Goal: Transaction & Acquisition: Purchase product/service

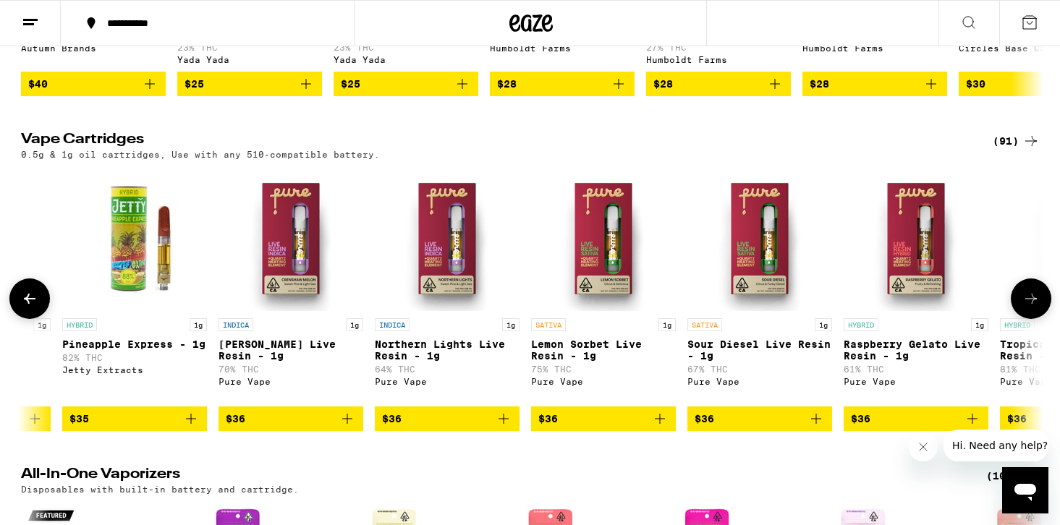
scroll to position [0, 9355]
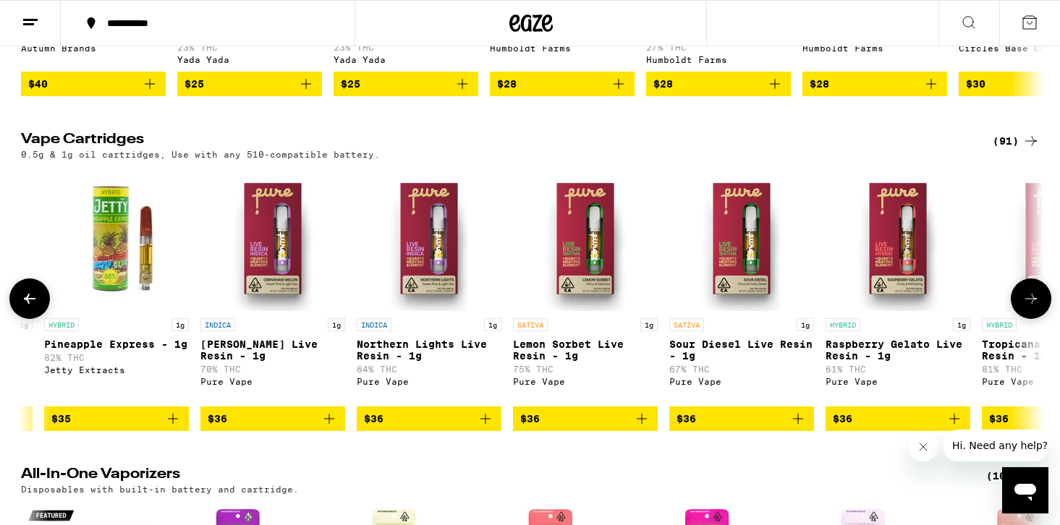
click at [766, 279] on img "Open page for Sour Diesel Live Resin - 1g from Pure Vape" at bounding box center [741, 238] width 145 height 145
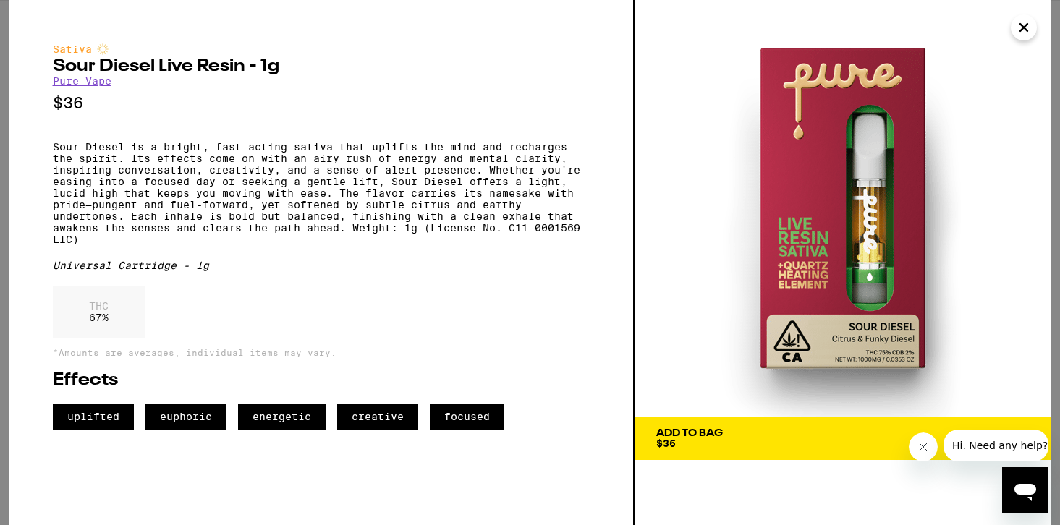
click at [1023, 19] on icon "Close" at bounding box center [1023, 28] width 17 height 22
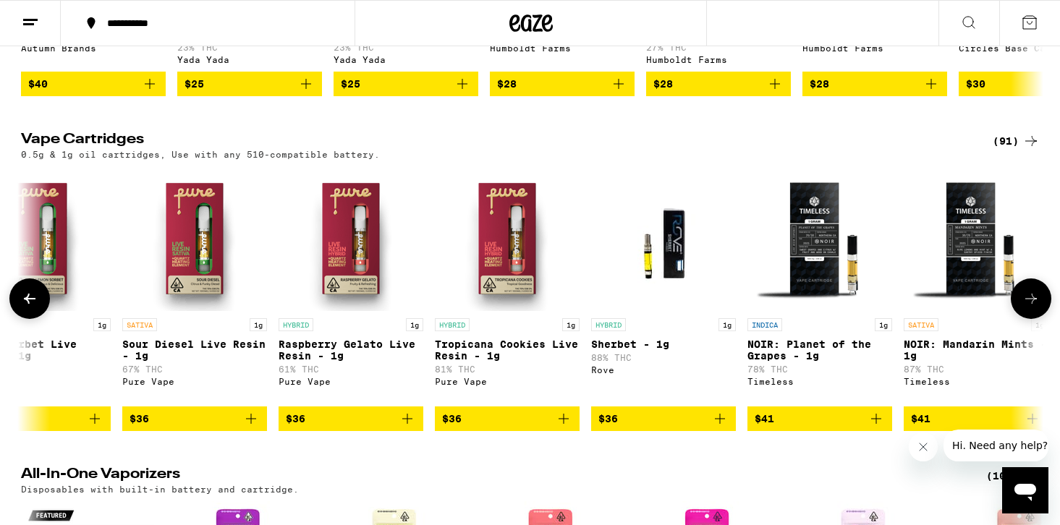
scroll to position [0, 9608]
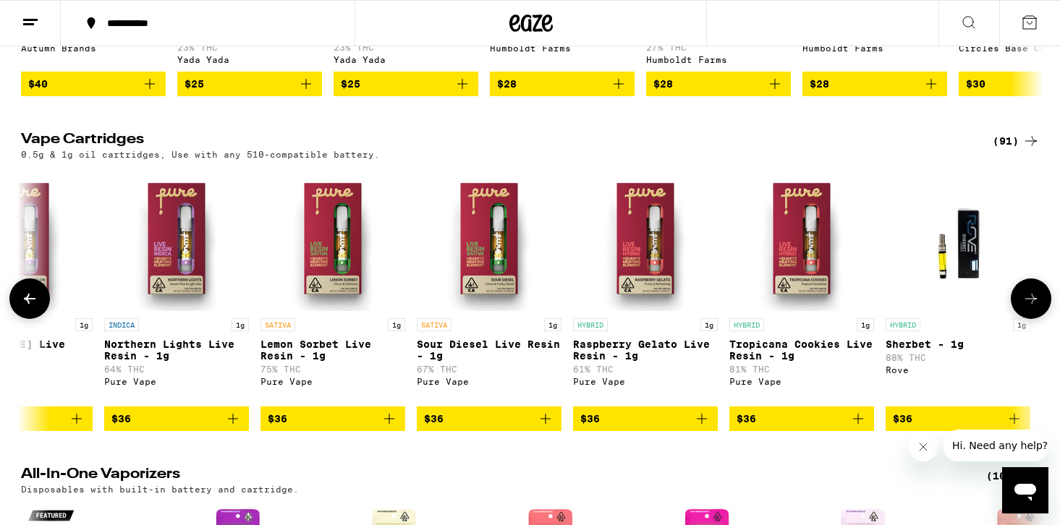
click at [308, 311] on img "Open page for Lemon Sorbet Live Resin - 1g from Pure Vape" at bounding box center [333, 238] width 145 height 145
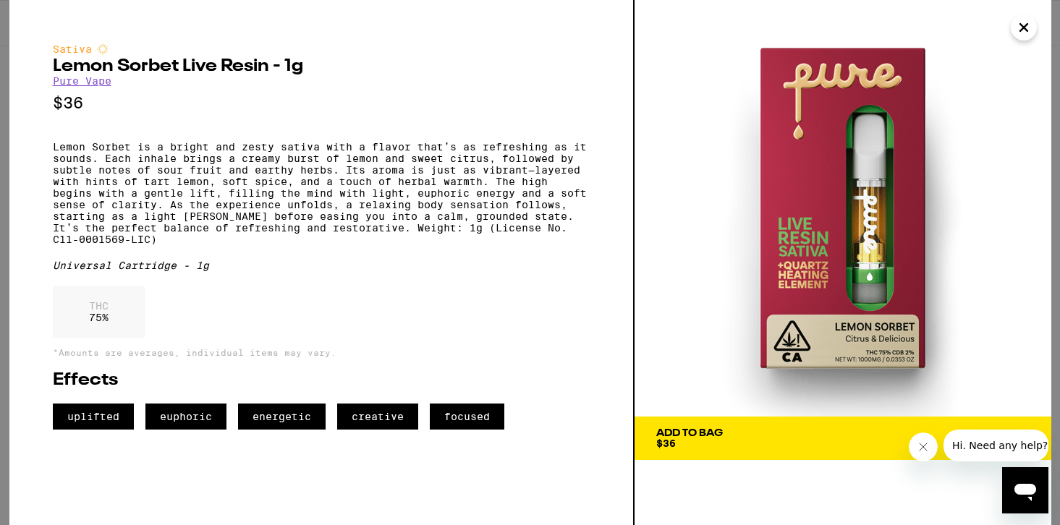
click at [1026, 27] on icon "Close" at bounding box center [1023, 28] width 17 height 22
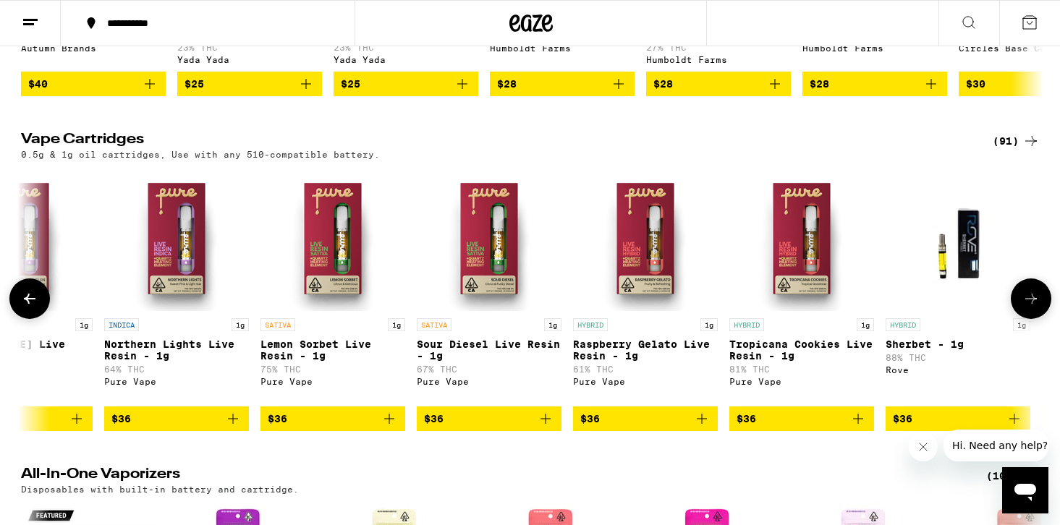
click at [513, 374] on link "SATIVA 1g Sour Diesel Live Resin - 1g 67% THC Pure Vape" at bounding box center [489, 286] width 145 height 240
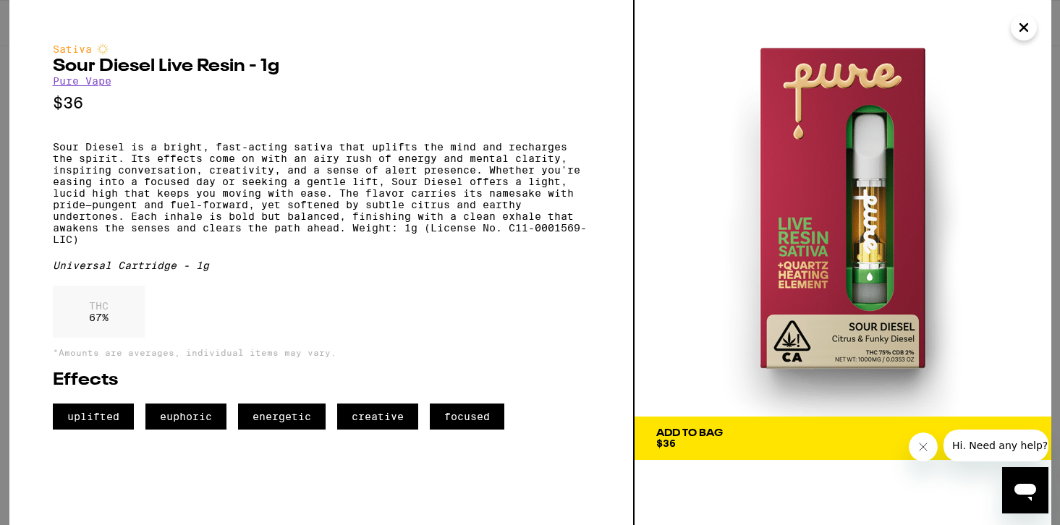
click at [1028, 25] on icon "Close" at bounding box center [1023, 28] width 17 height 22
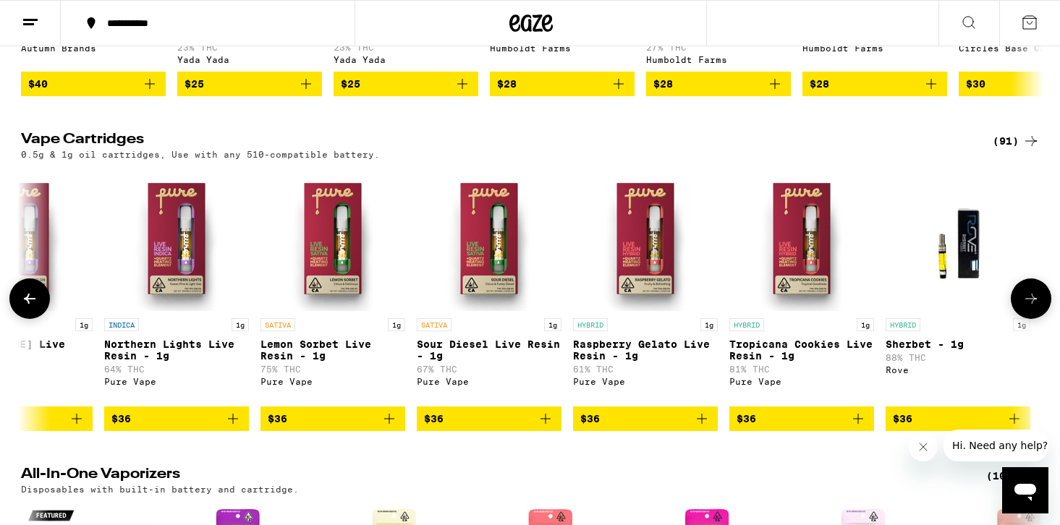
click at [543, 428] on icon "Add to bag" at bounding box center [545, 418] width 17 height 17
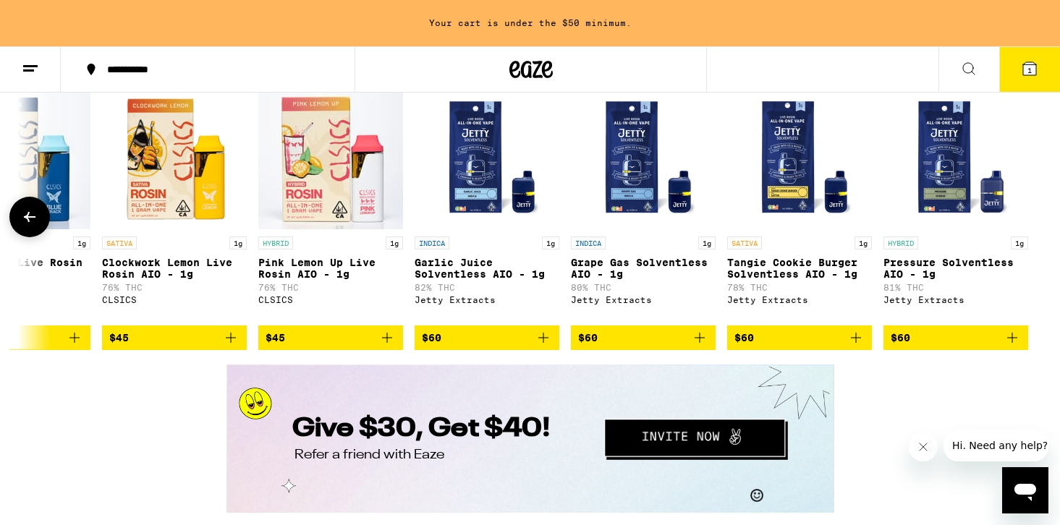
scroll to position [2502, 0]
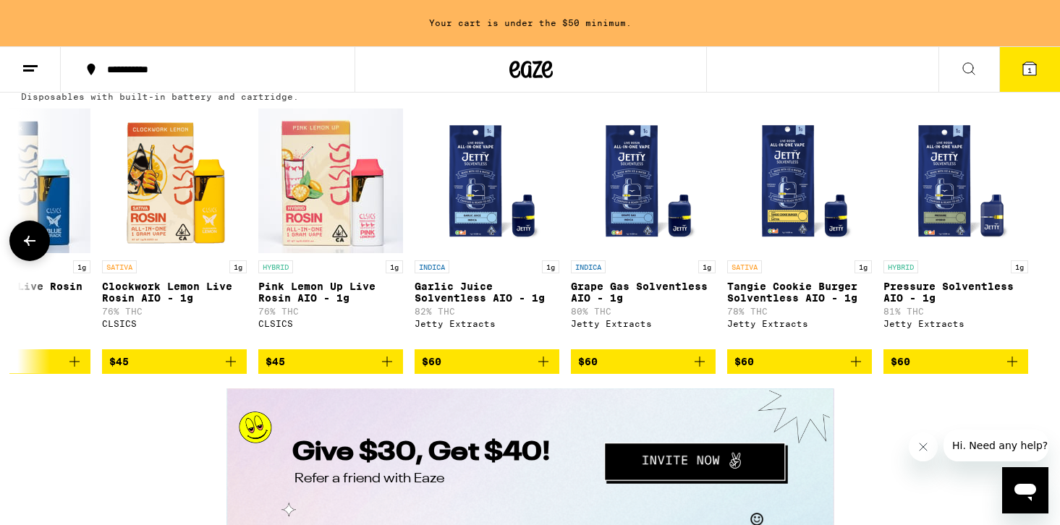
click at [939, 253] on img "Open page for Pressure Solventless AIO - 1g from Jetty Extracts" at bounding box center [956, 181] width 145 height 145
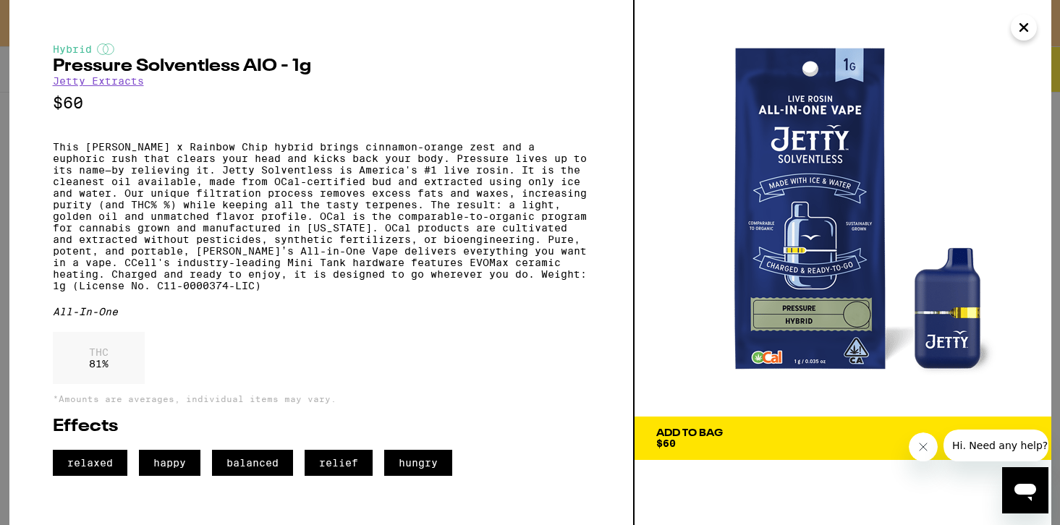
click at [1017, 28] on icon "Close" at bounding box center [1023, 28] width 17 height 22
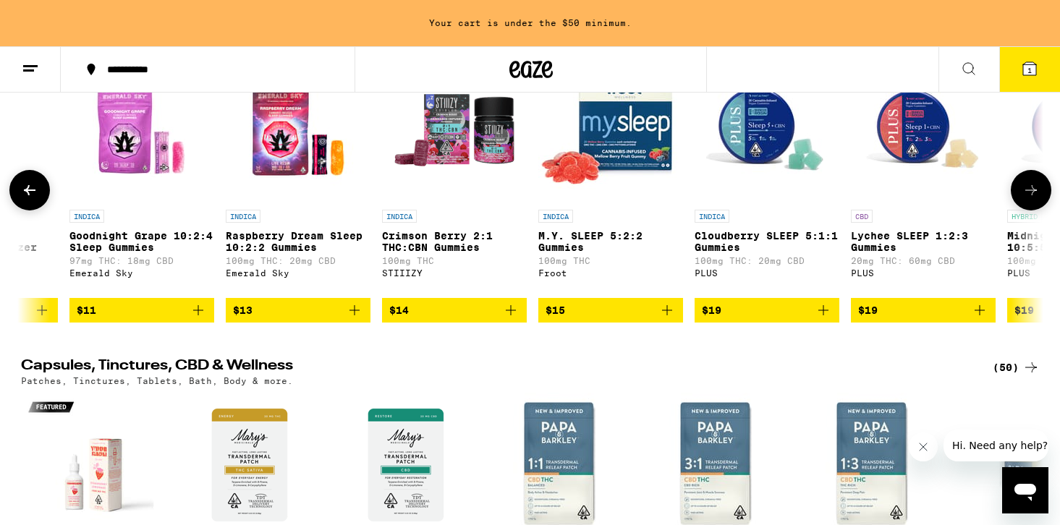
scroll to position [0, 39]
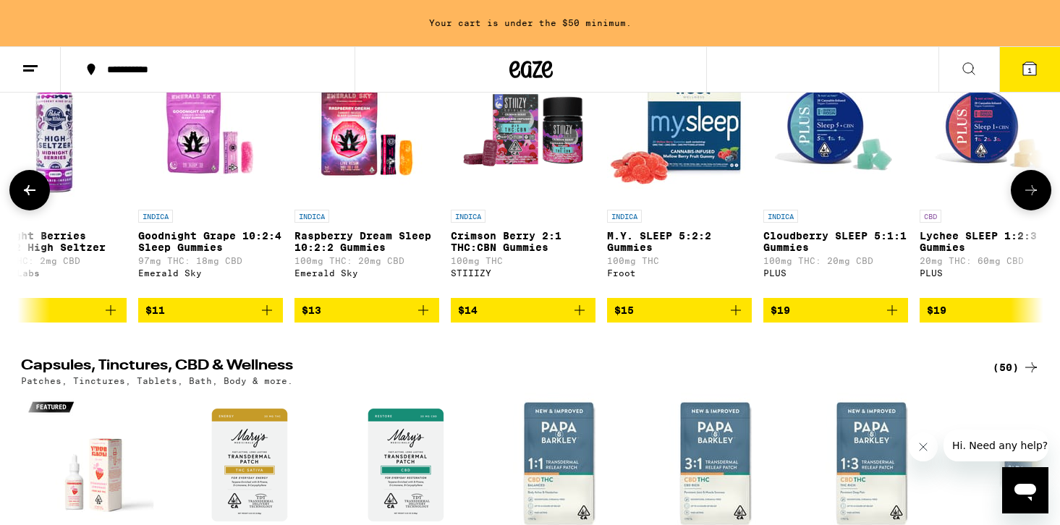
click at [512, 203] on img "Open page for Crimson Berry 2:1 THC:CBN Gummies from STIIIZY" at bounding box center [523, 130] width 145 height 145
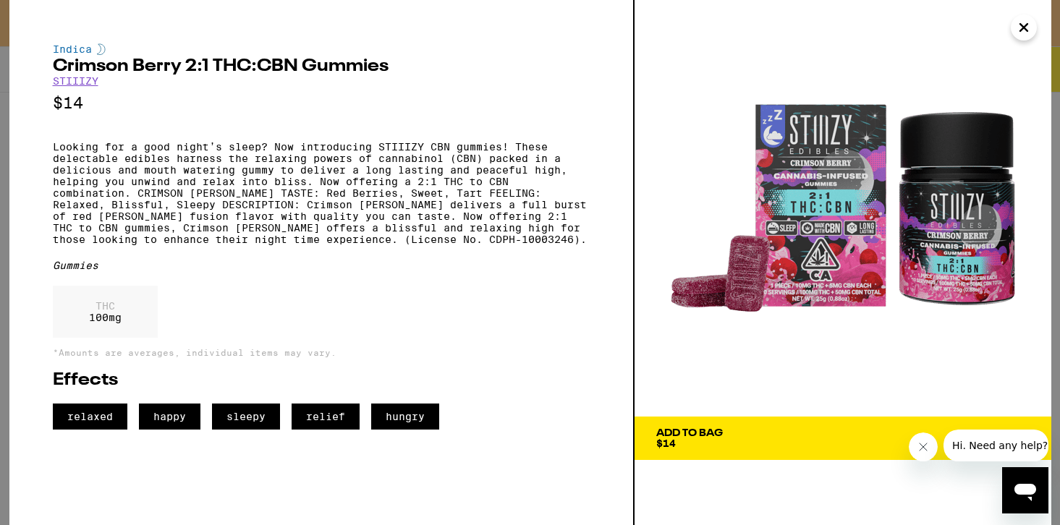
click at [1026, 30] on icon "Close" at bounding box center [1023, 27] width 7 height 7
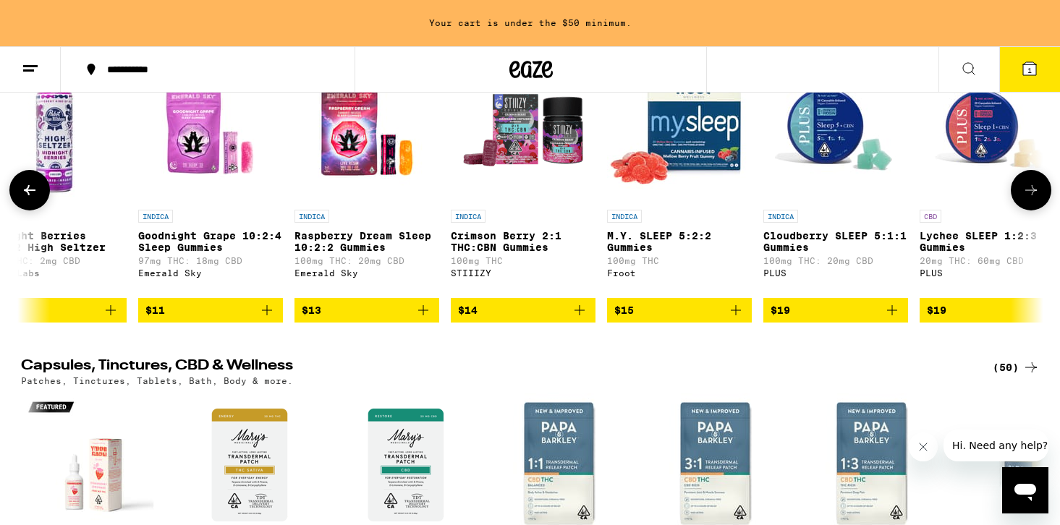
click at [572, 319] on icon "Add to bag" at bounding box center [579, 310] width 17 height 17
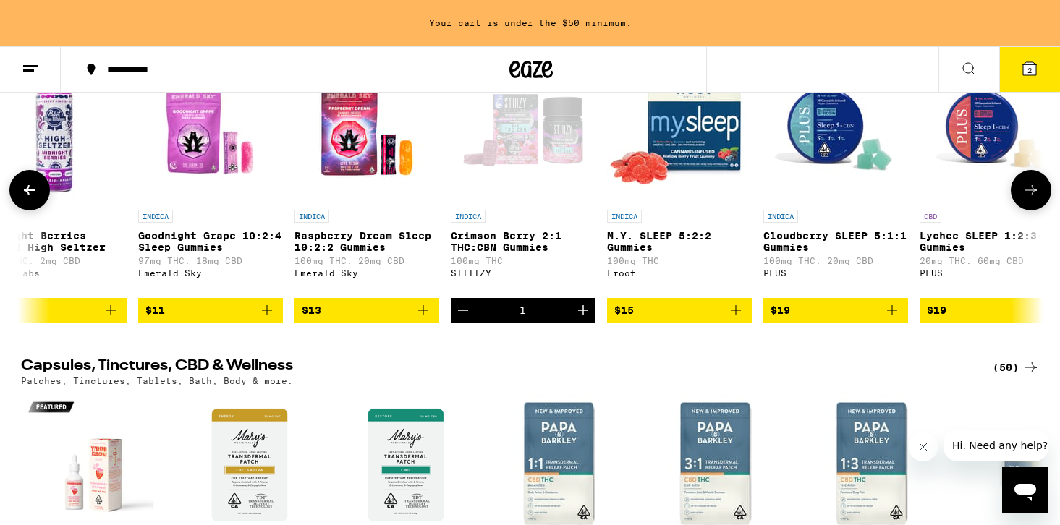
scroll to position [5310, 0]
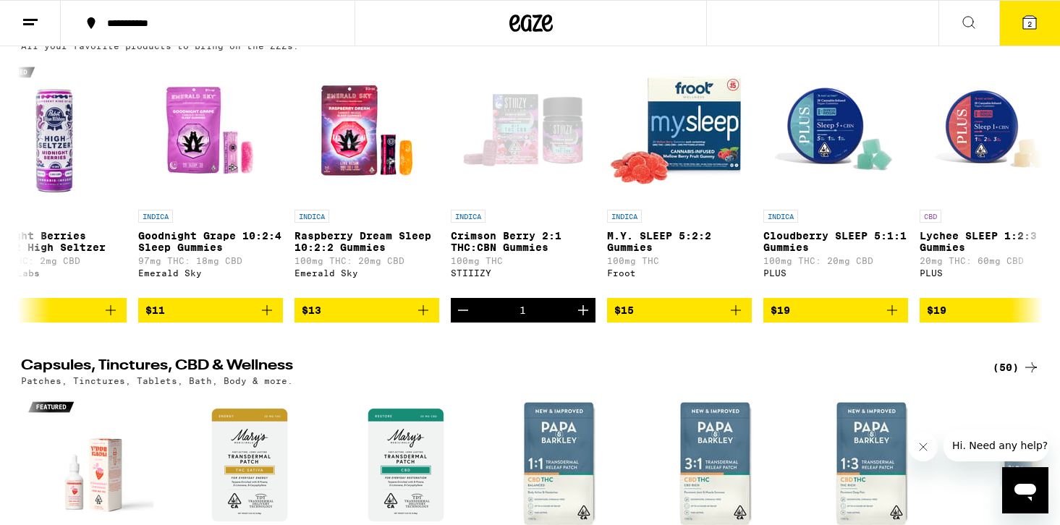
click at [1022, 21] on icon at bounding box center [1029, 22] width 17 height 17
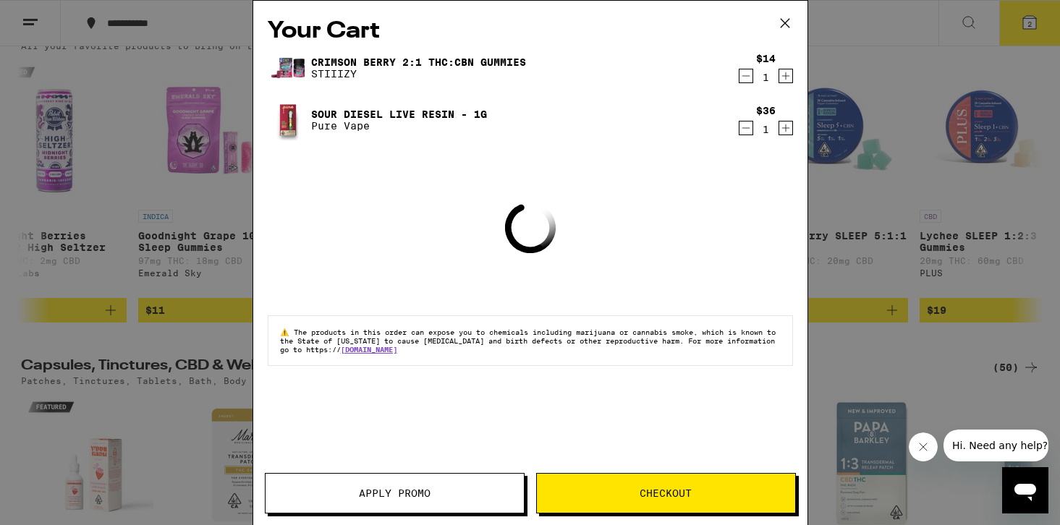
scroll to position [5162, 0]
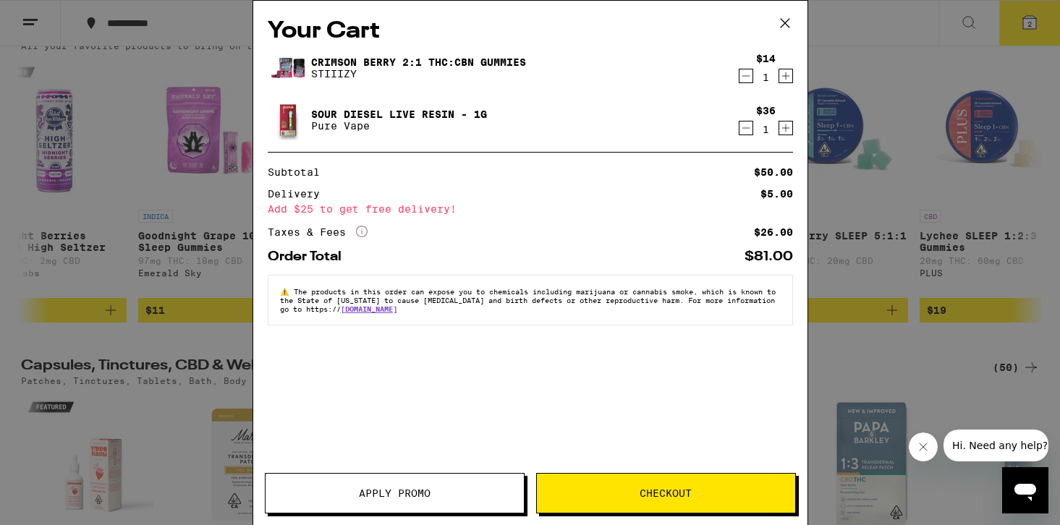
click at [593, 497] on span "Checkout" at bounding box center [666, 493] width 258 height 10
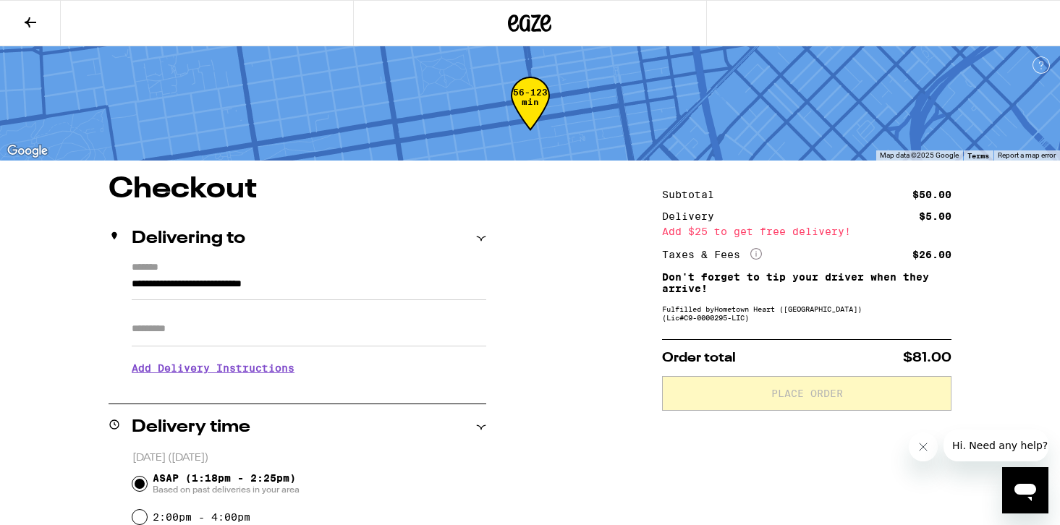
click at [379, 328] on input "Apt/Suite" at bounding box center [309, 329] width 355 height 35
type input "*****"
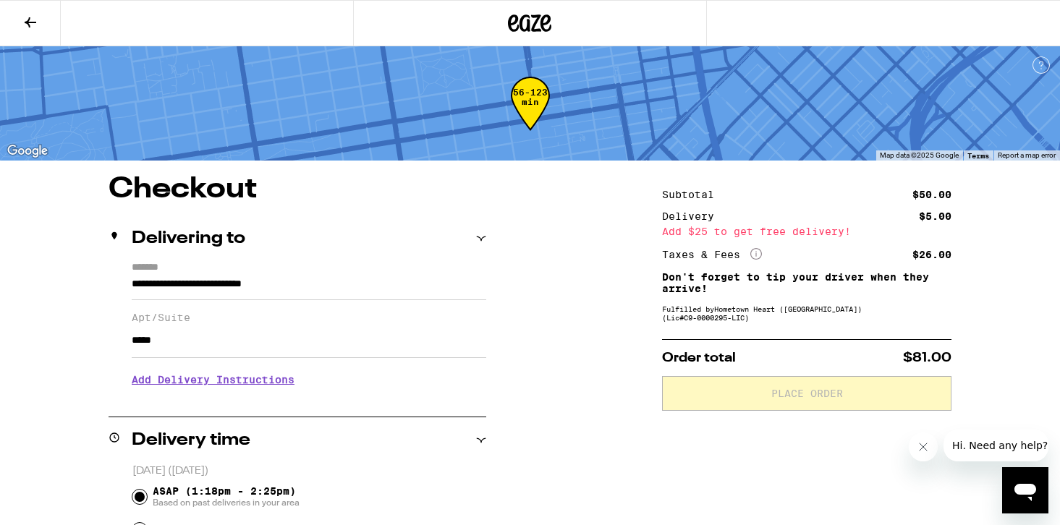
click at [220, 386] on h3 "Add Delivery Instructions" at bounding box center [309, 379] width 355 height 33
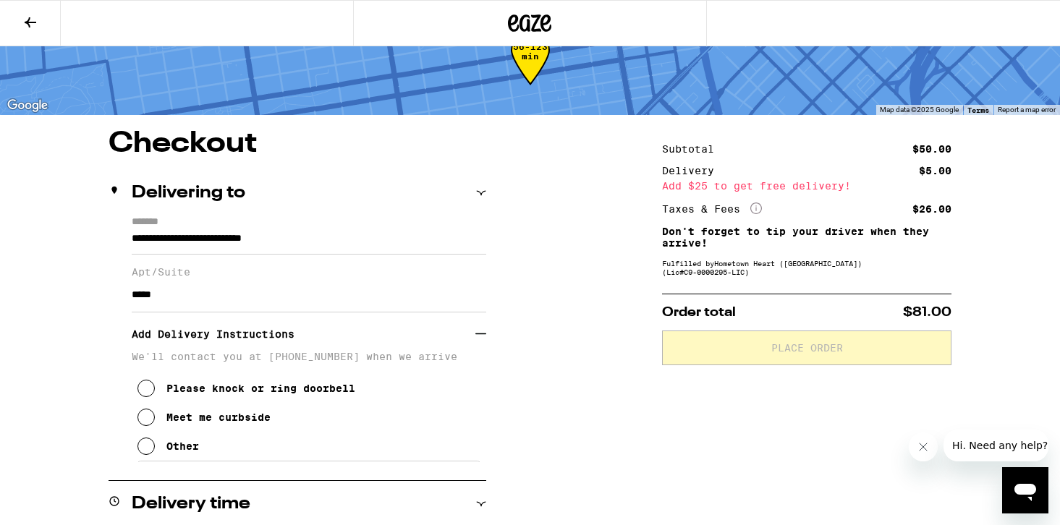
scroll to position [77, 0]
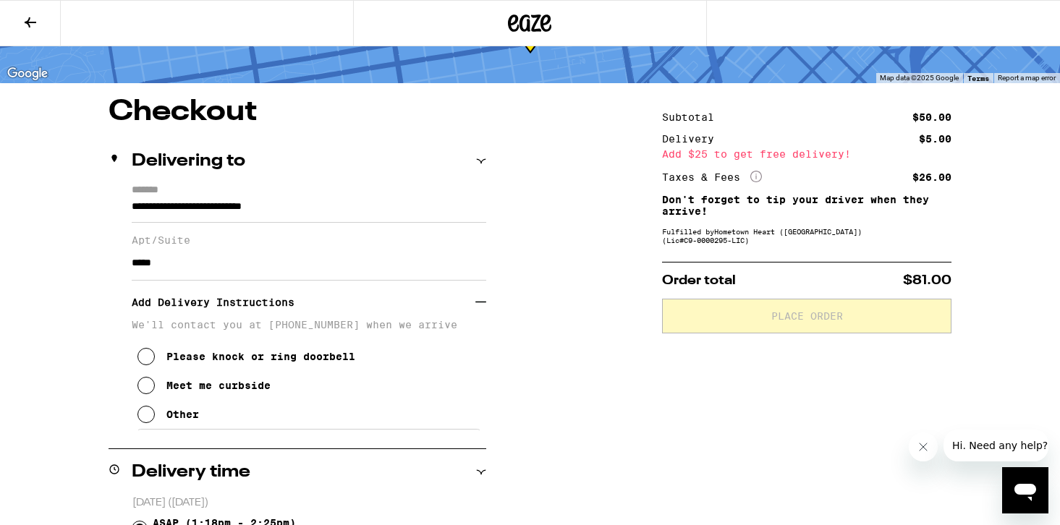
click at [182, 420] on div "Other" at bounding box center [182, 415] width 33 height 12
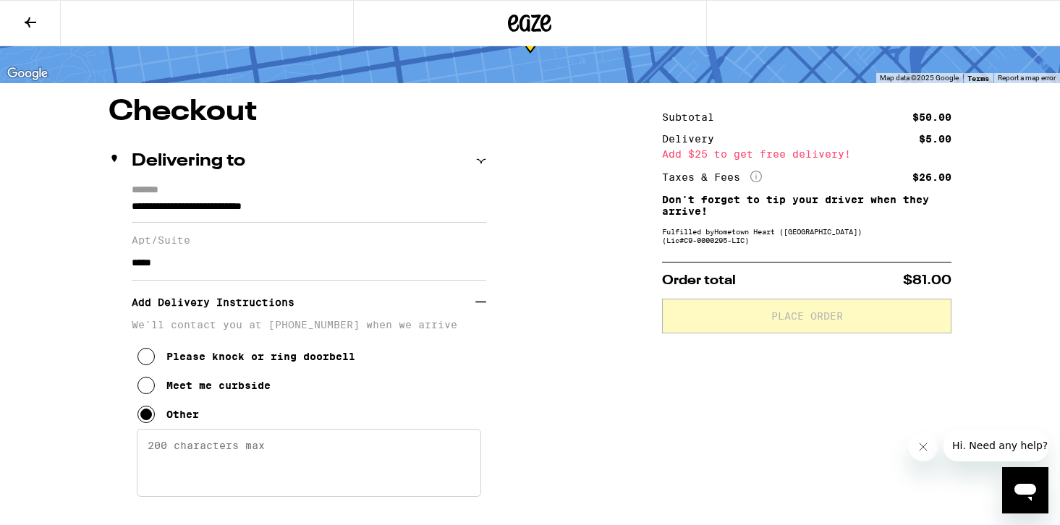
click at [211, 451] on textarea "Enter any other delivery instructions you want driver to know" at bounding box center [309, 463] width 344 height 68
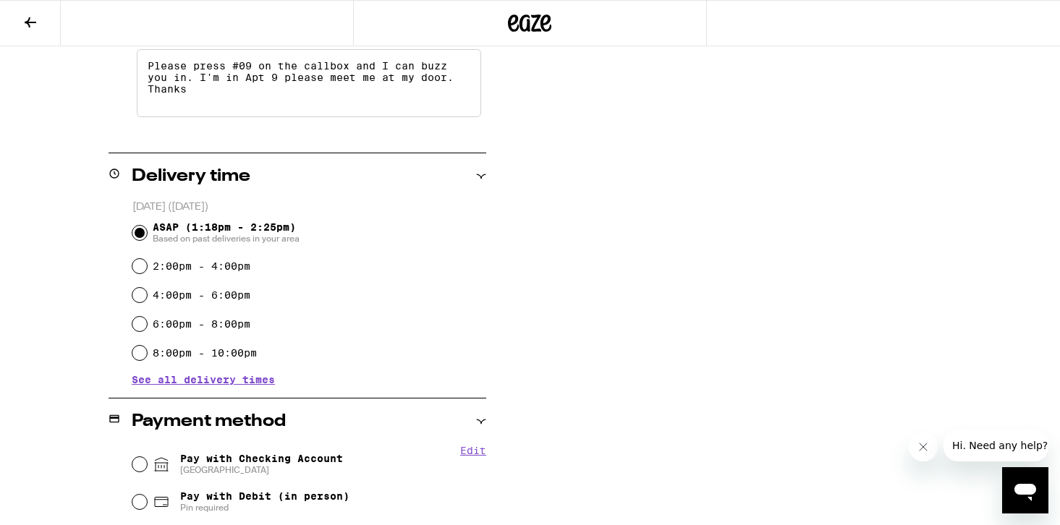
scroll to position [651, 0]
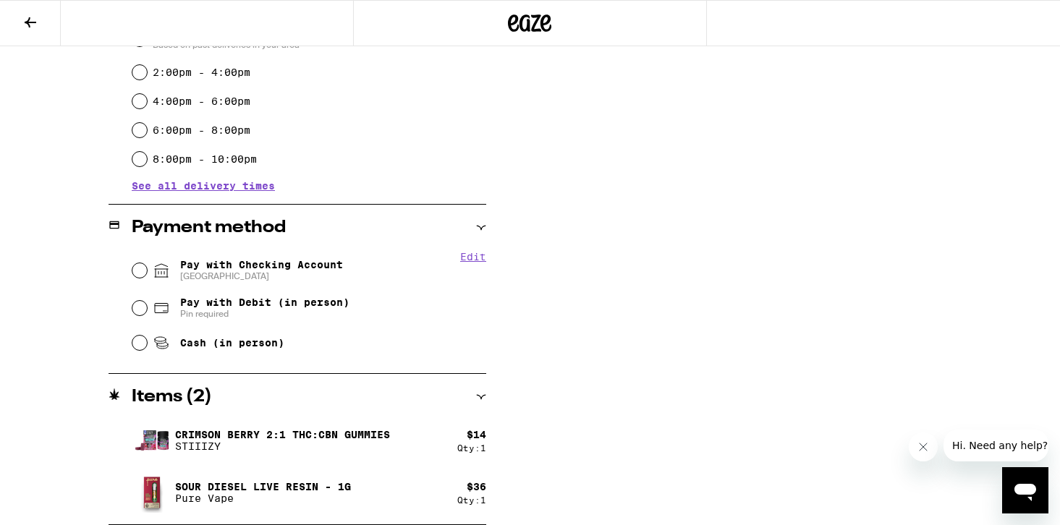
type textarea "Please press #09 on the callbox and I can buzz you in. I'm in Apt 9 please meet…"
click at [334, 267] on span "Pay with Checking Account CHASE COLLEGE" at bounding box center [261, 270] width 163 height 23
click at [147, 267] on input "Pay with Checking Account CHASE COLLEGE" at bounding box center [139, 270] width 14 height 14
radio input "true"
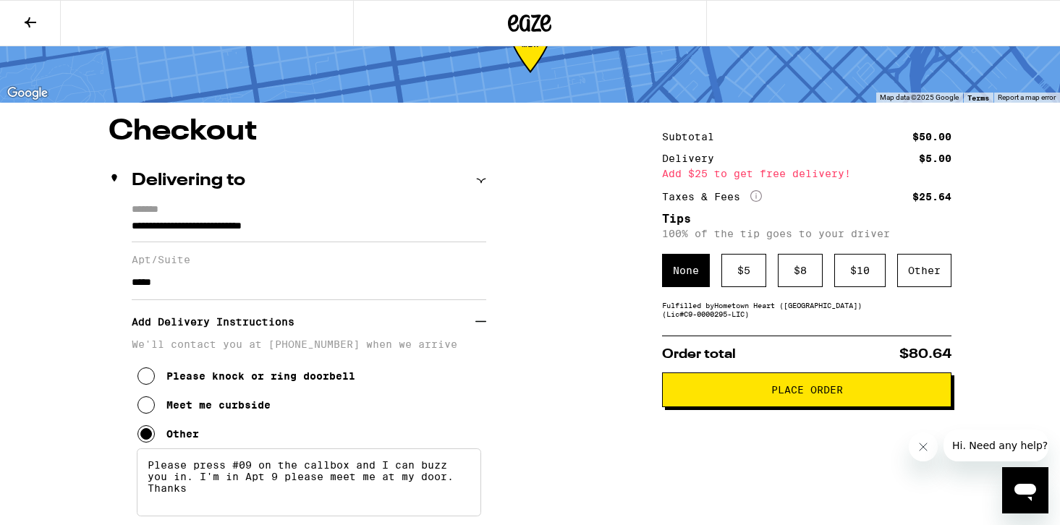
scroll to position [61, 0]
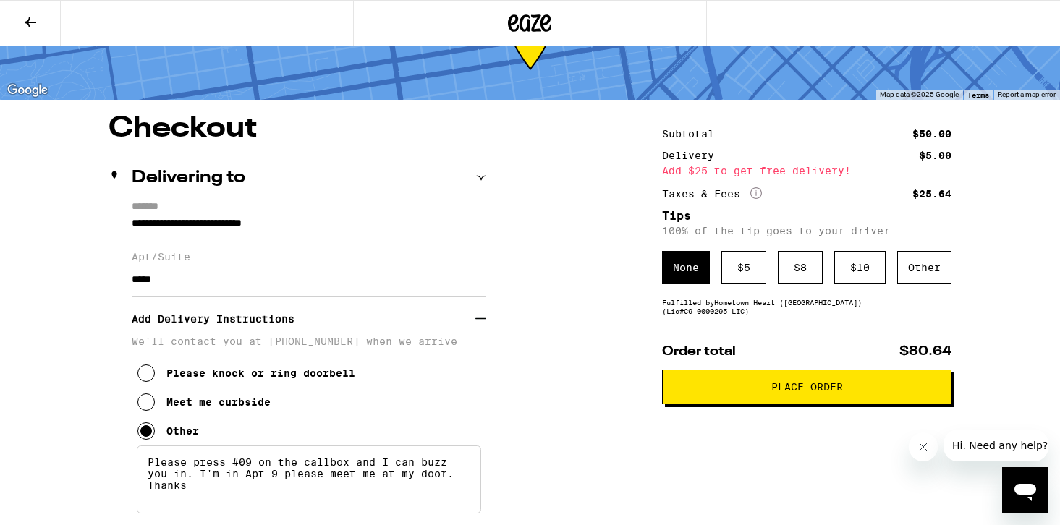
click at [758, 398] on button "Place Order" at bounding box center [806, 387] width 289 height 35
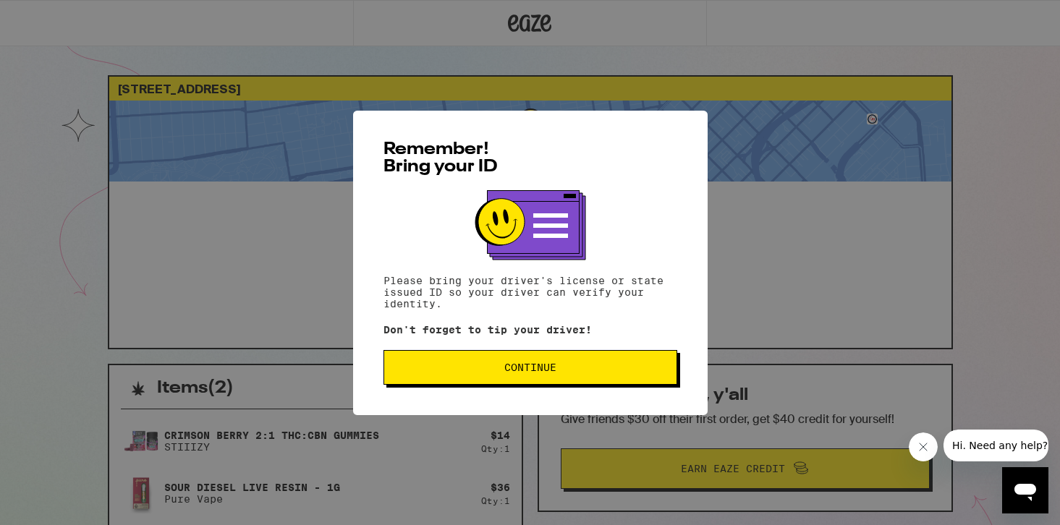
click at [507, 373] on span "Continue" at bounding box center [530, 368] width 52 height 10
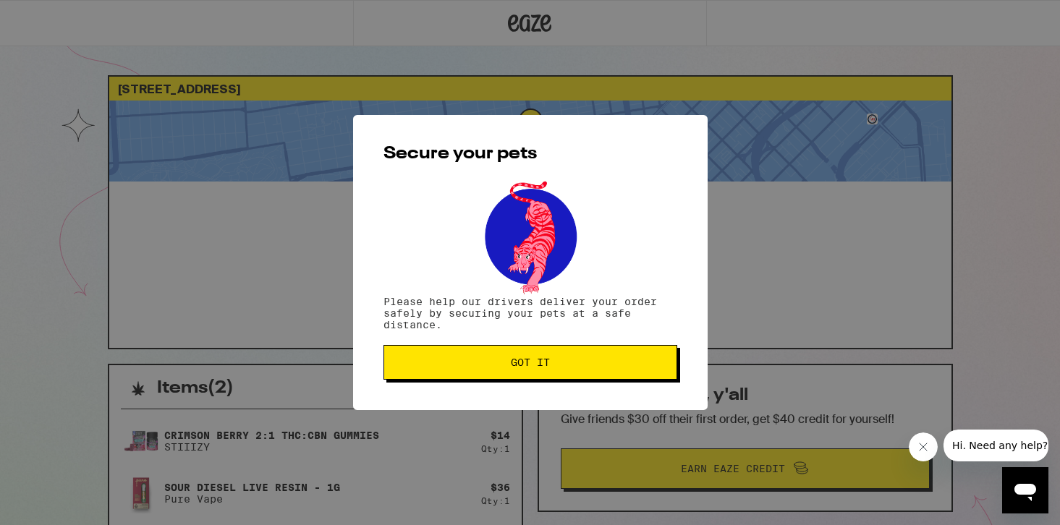
click at [507, 377] on button "Got it" at bounding box center [531, 362] width 294 height 35
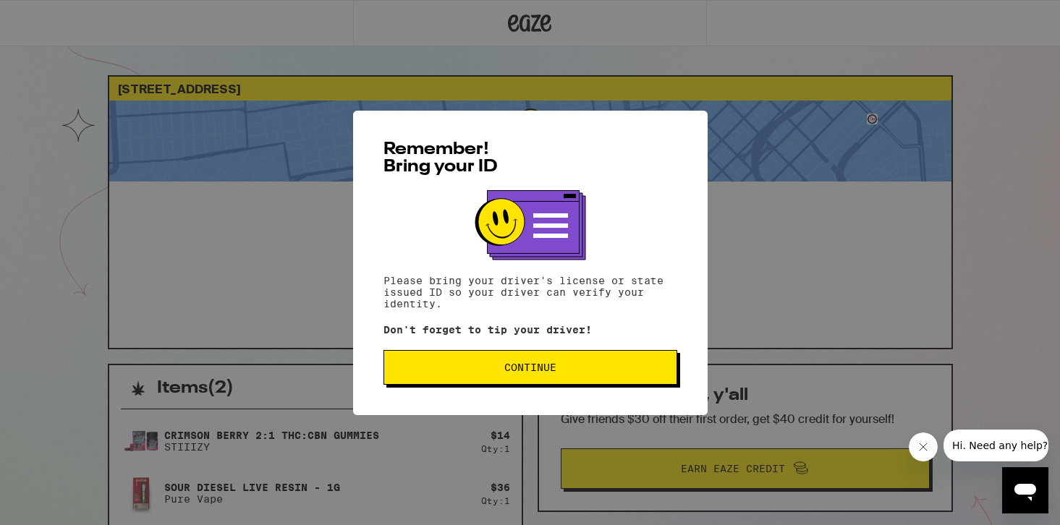
click at [504, 368] on span "Continue" at bounding box center [530, 368] width 52 height 10
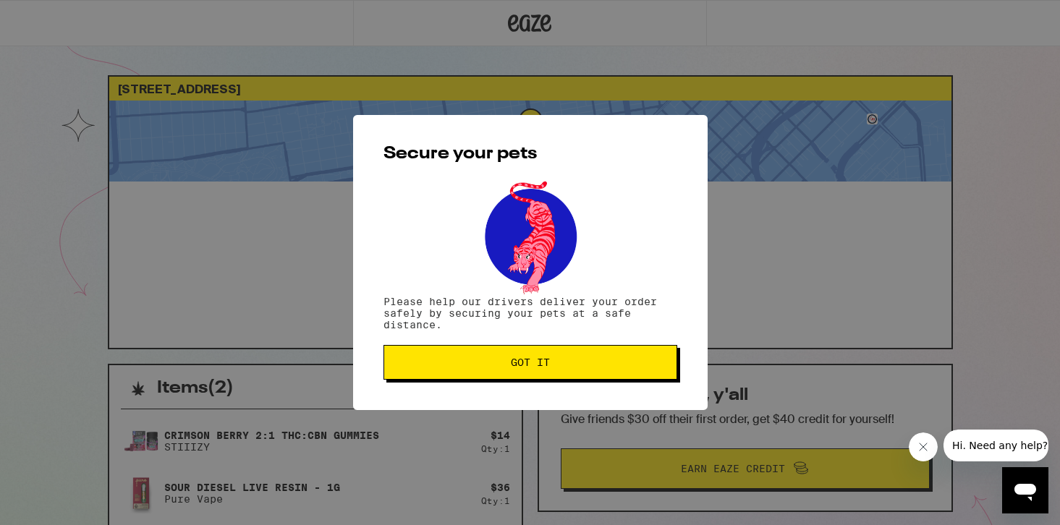
click at [504, 368] on span "Got it" at bounding box center [530, 362] width 269 height 10
